Goal: Task Accomplishment & Management: Manage account settings

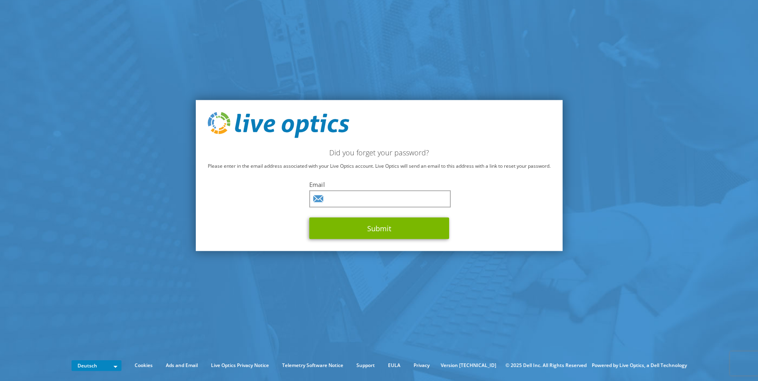
click at [415, 213] on div "Email Submit" at bounding box center [379, 210] width 140 height 59
click at [412, 201] on input "text" at bounding box center [379, 199] width 141 height 17
type input "ben.armbrecht@acp.de"
click at [309, 218] on button "Submit" at bounding box center [379, 229] width 140 height 22
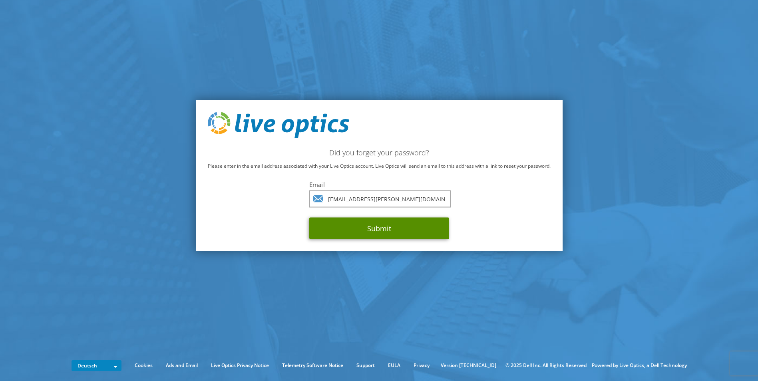
click at [378, 229] on button "Submit" at bounding box center [379, 229] width 140 height 22
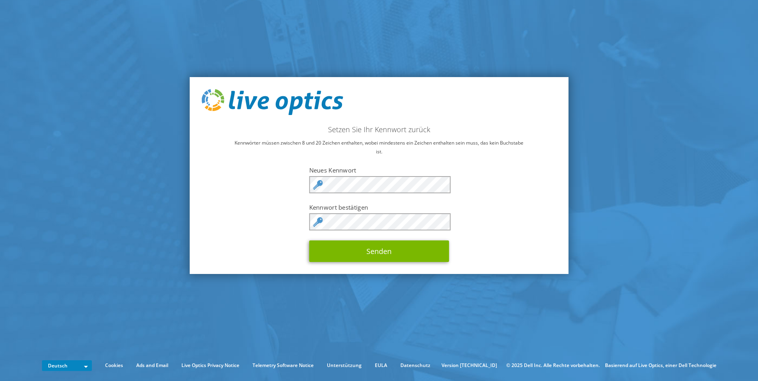
click at [359, 264] on div "Setzen Sie Ihr Kennwort zurück Kennwörter müssen zwischen 8 und 20 Zeichen enth…" at bounding box center [378, 175] width 379 height 197
click at [360, 262] on button "Senden" at bounding box center [379, 252] width 140 height 22
